Goal: Task Accomplishment & Management: Manage account settings

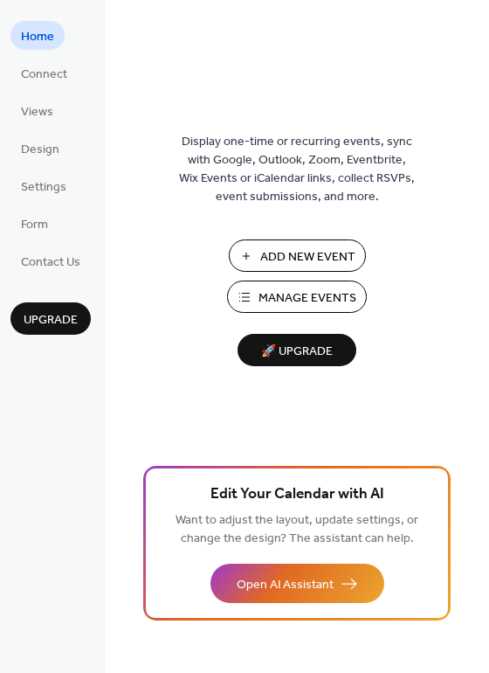
click at [327, 294] on span "Manage Events" at bounding box center [308, 298] width 98 height 18
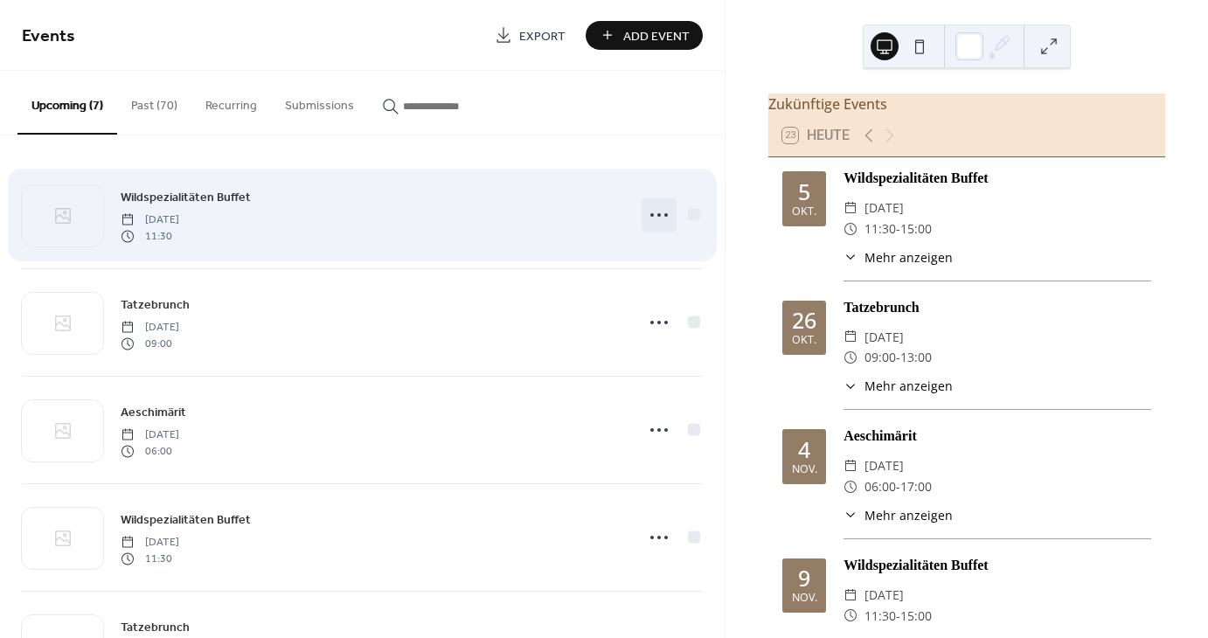
click at [668, 205] on icon at bounding box center [659, 215] width 28 height 28
click at [391, 225] on div "Wildspezialitäten Buffet [DATE] 11:30" at bounding box center [372, 215] width 503 height 56
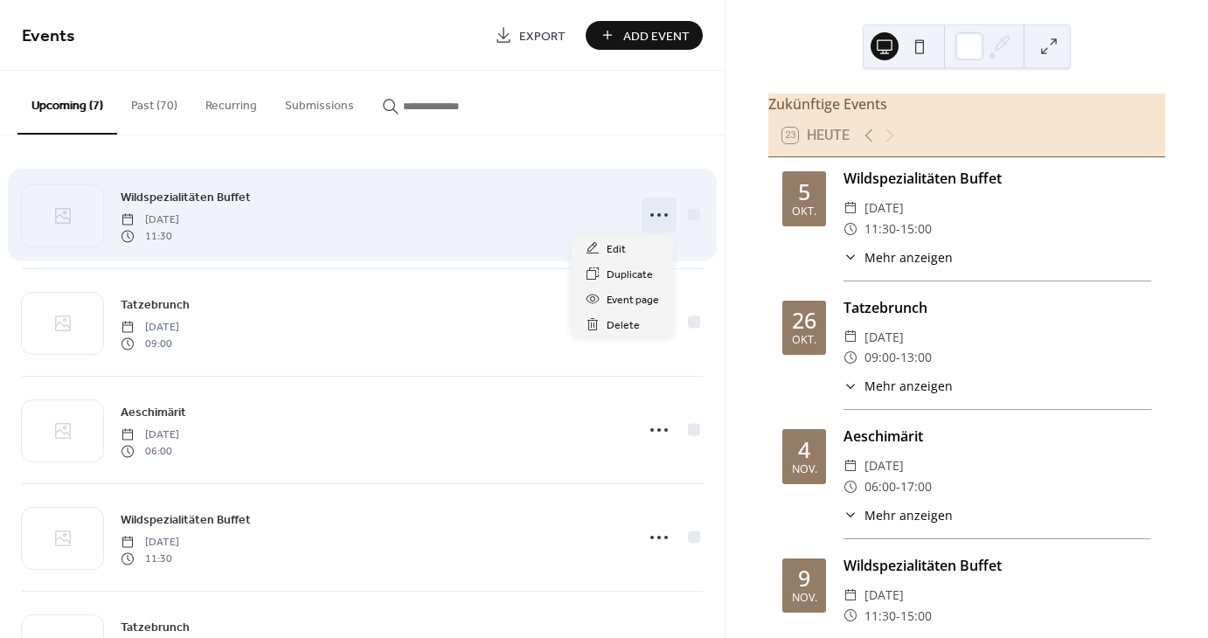
click at [657, 216] on icon at bounding box center [659, 215] width 28 height 28
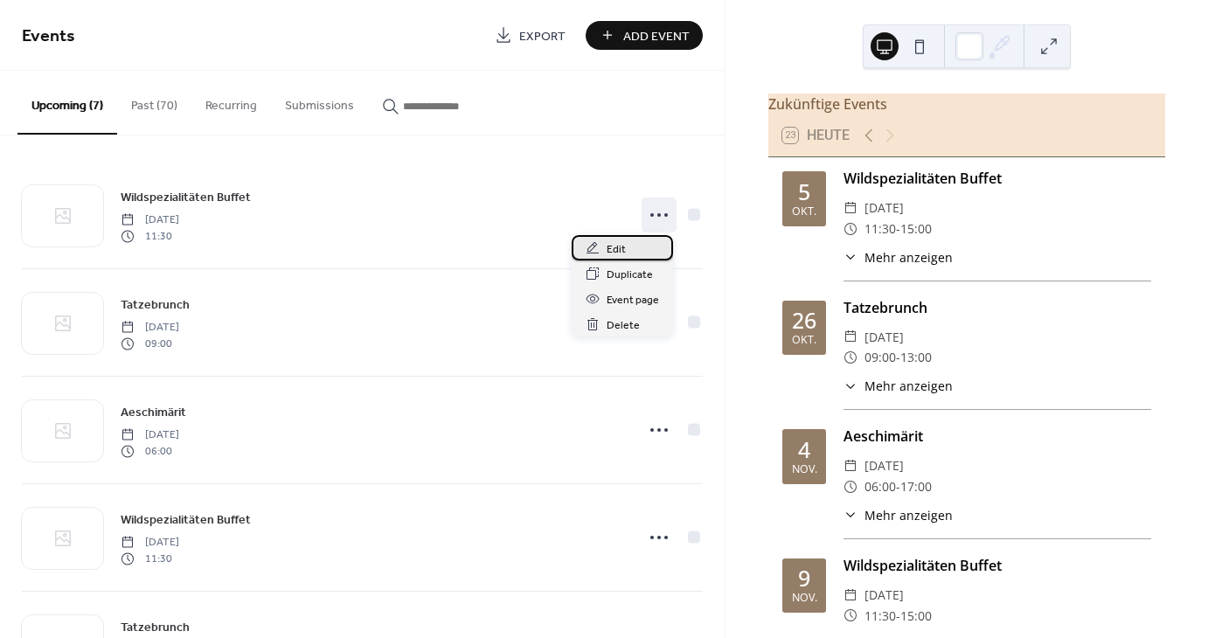
click at [627, 252] on div "Edit" at bounding box center [622, 247] width 101 height 25
